Goal: Information Seeking & Learning: Check status

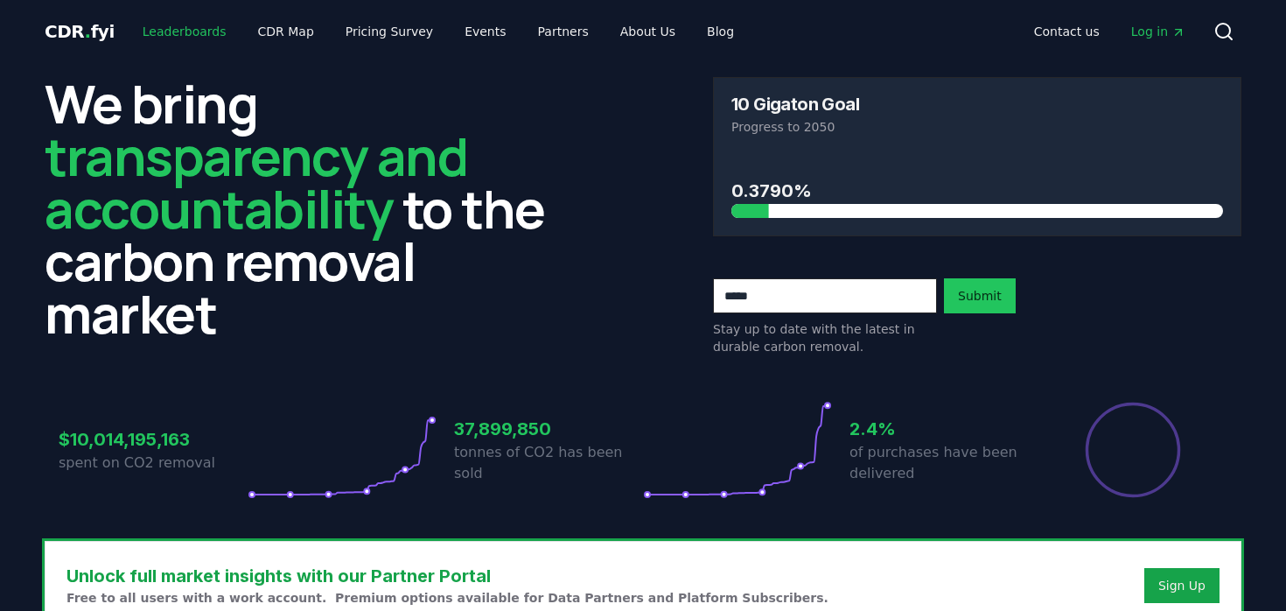
click at [170, 30] on link "Leaderboards" at bounding box center [185, 31] width 112 height 31
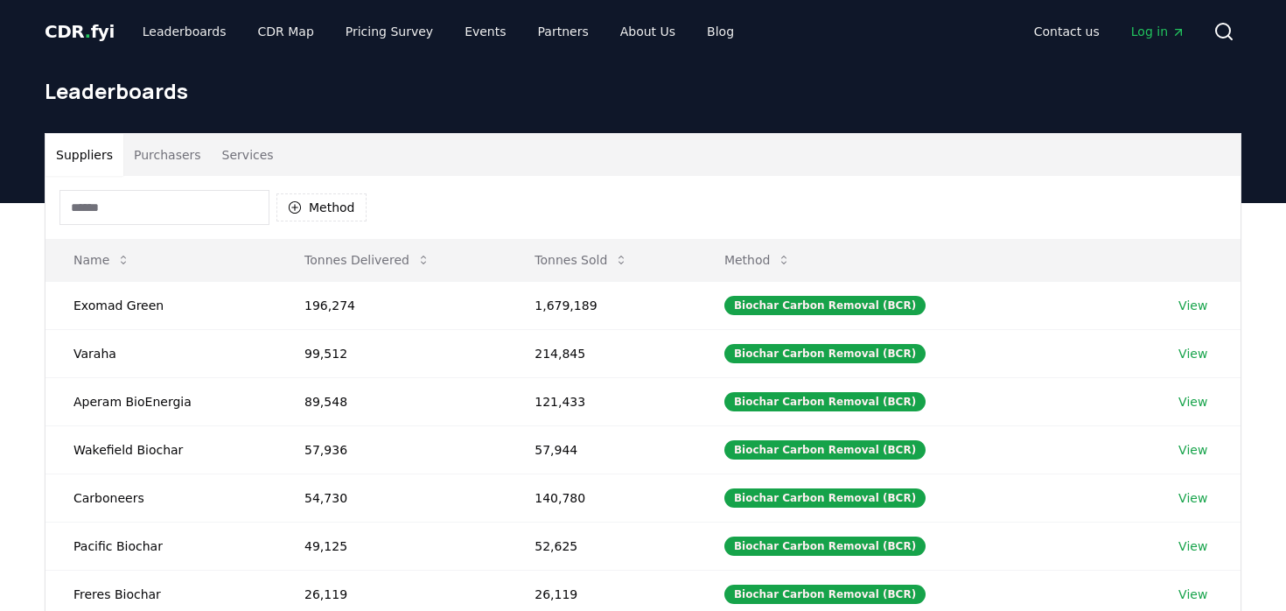
click at [172, 156] on button "Purchasers" at bounding box center [167, 155] width 88 height 42
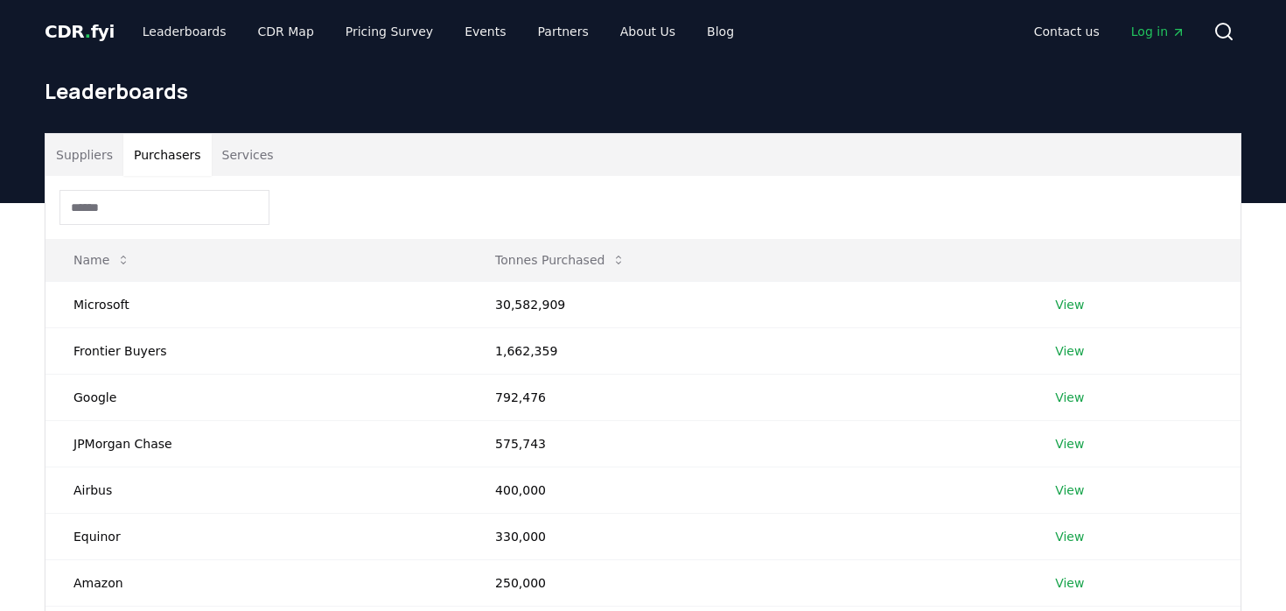
click at [167, 199] on input at bounding box center [164, 207] width 210 height 35
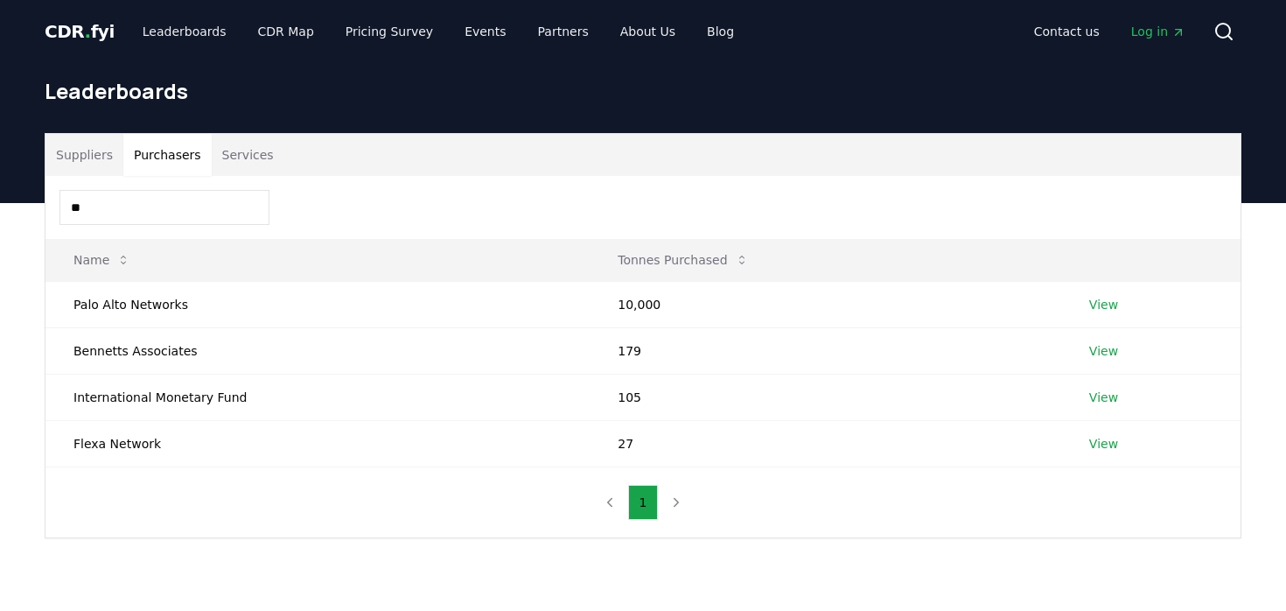
type input "*"
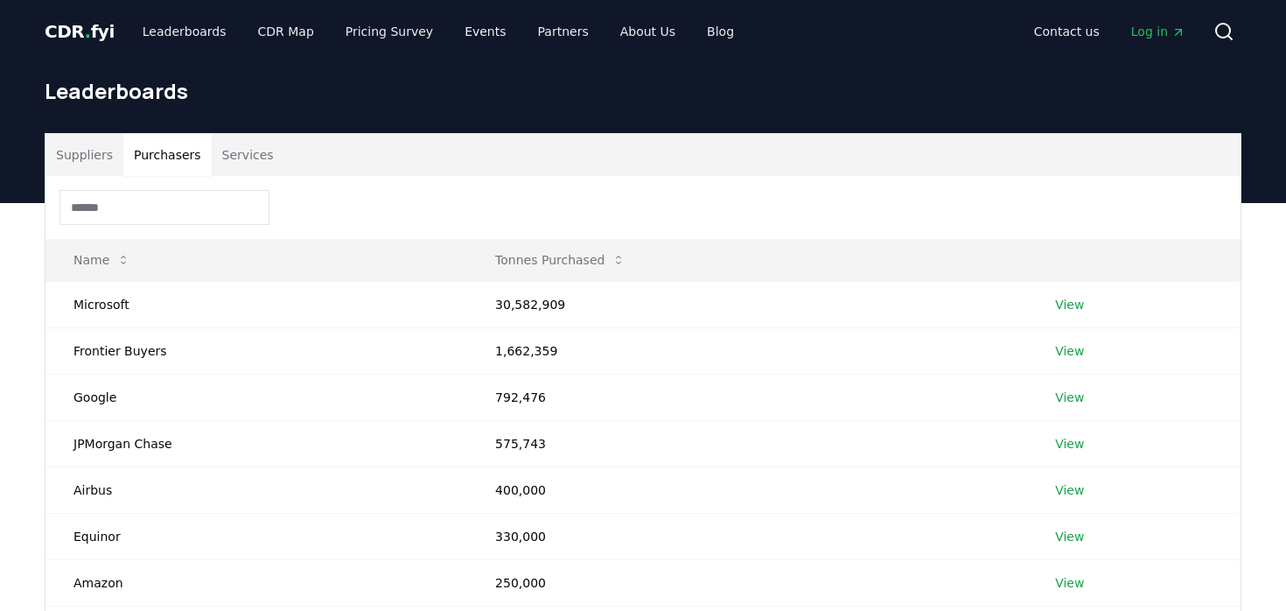
click at [189, 203] on input at bounding box center [164, 207] width 210 height 35
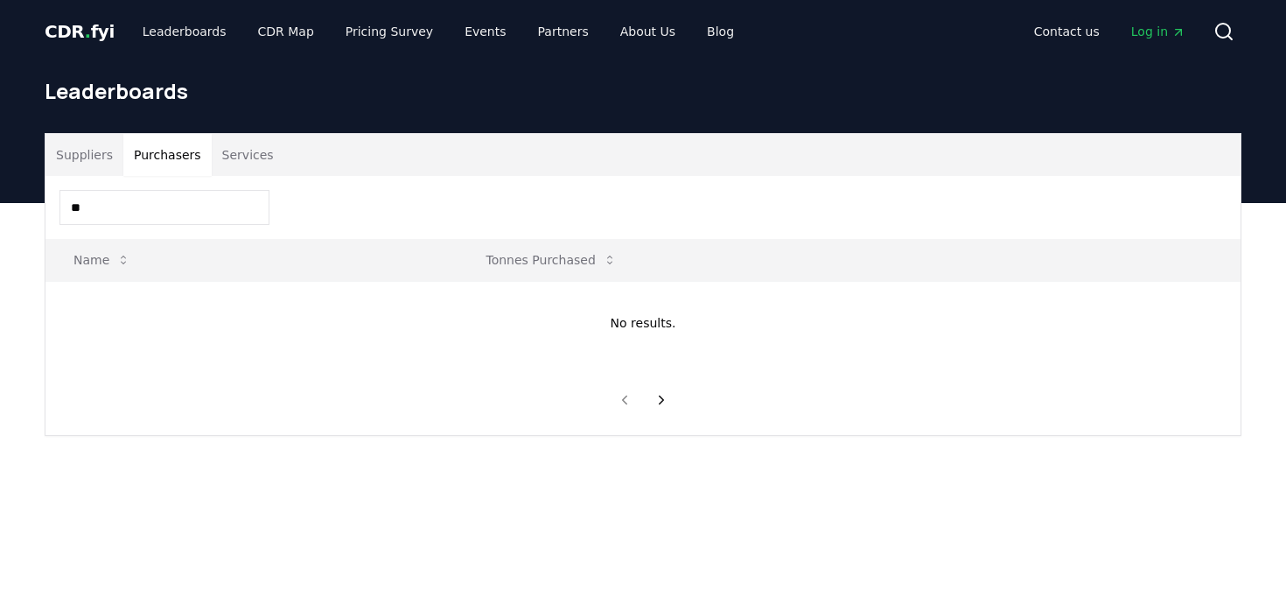
type input "*"
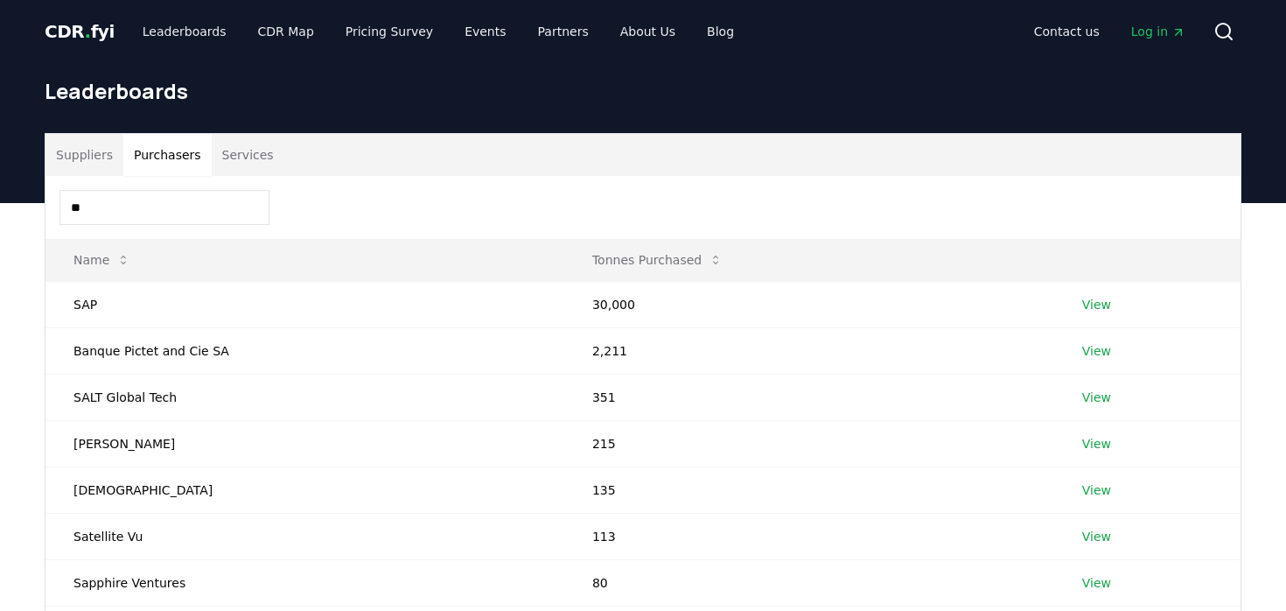
type input "*"
